Goal: Information Seeking & Learning: Check status

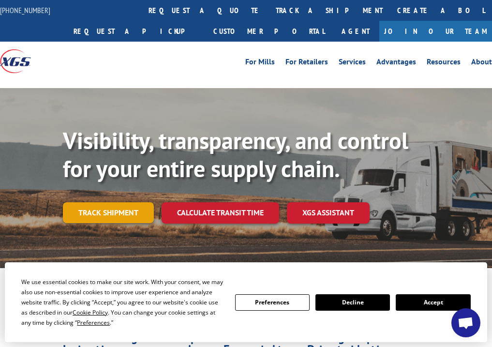
click at [121, 210] on link "Track shipment" at bounding box center [108, 212] width 91 height 20
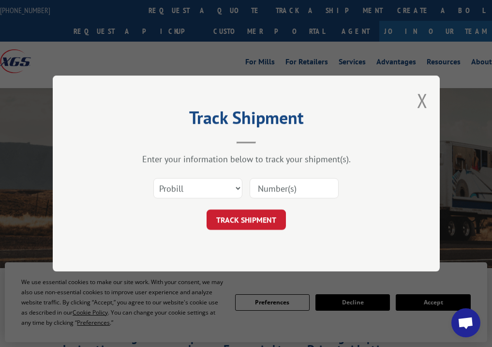
click at [434, 307] on div "Track Shipment Enter your information below to track your shipment(s). Select c…" at bounding box center [246, 173] width 492 height 347
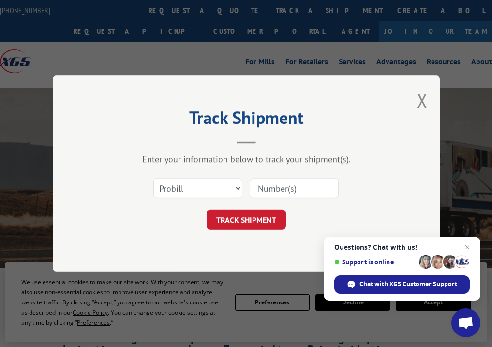
click at [314, 190] on input at bounding box center [294, 188] width 89 height 20
paste input "17229466"
type input "17229466"
click at [268, 221] on button "TRACK SHIPMENT" at bounding box center [246, 220] width 79 height 20
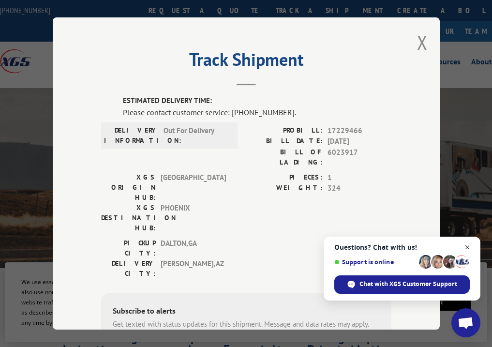
click at [466, 248] on span "Close chat" at bounding box center [468, 248] width 12 height 12
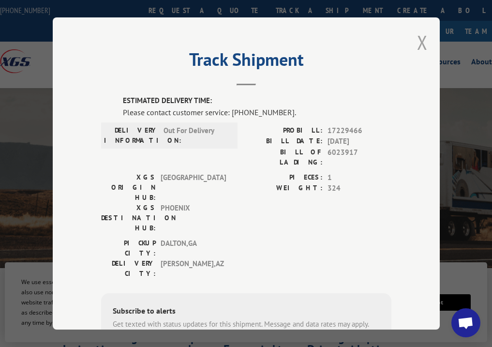
click at [421, 39] on button "Close modal" at bounding box center [422, 43] width 11 height 26
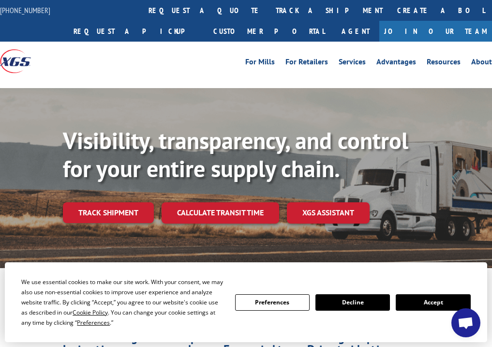
click at [433, 303] on button "Accept" at bounding box center [433, 302] width 75 height 16
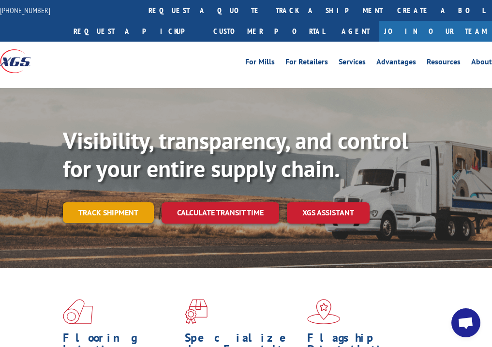
click at [116, 215] on link "Track shipment" at bounding box center [108, 212] width 91 height 20
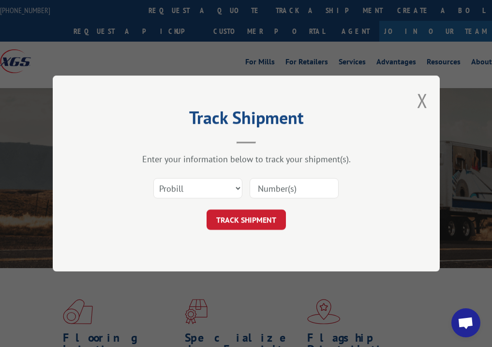
click at [270, 184] on input at bounding box center [294, 188] width 89 height 20
paste input "17229466"
type input "17229466"
drag, startPoint x: 342, startPoint y: 104, endPoint x: 346, endPoint y: 123, distance: 19.7
click at [345, 123] on div "Track Shipment Enter your information below to track your shipment(s). Select c…" at bounding box center [246, 174] width 387 height 196
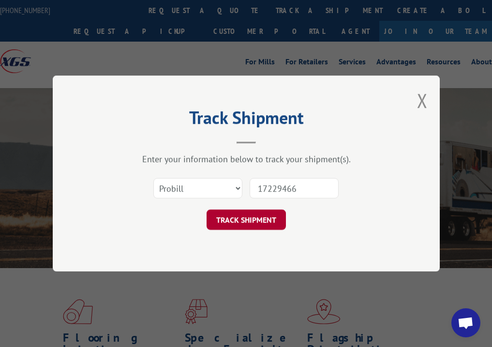
click at [261, 218] on button "TRACK SHIPMENT" at bounding box center [246, 220] width 79 height 20
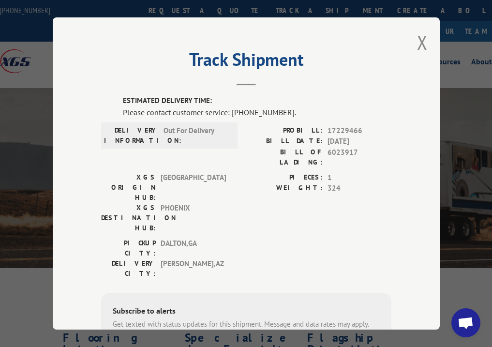
scroll to position [48, 0]
